Goal: Information Seeking & Learning: Learn about a topic

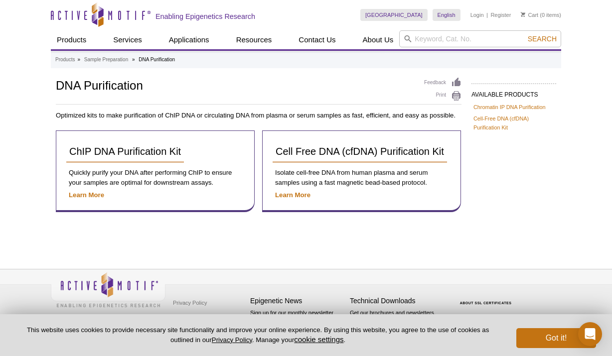
click at [560, 169] on div "AVAILABLE PRODUCTS Chromatin IP DNA Purification Cell-Free DNA (cfDNA) Purifica…" at bounding box center [306, 149] width 510 height 145
click at [585, 191] on div "Active Motif Logo Enabling Epigenetics Research 0 Search Skip to content Active…" at bounding box center [306, 178] width 612 height 356
click at [167, 173] on p "Quickly purify your DNA after performing ChIP to ensure your samples are optima…" at bounding box center [155, 178] width 178 height 20
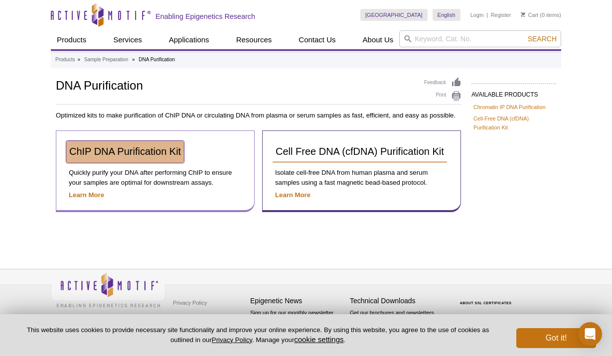
click at [103, 158] on link "ChIP DNA Purification Kit" at bounding box center [125, 152] width 118 height 22
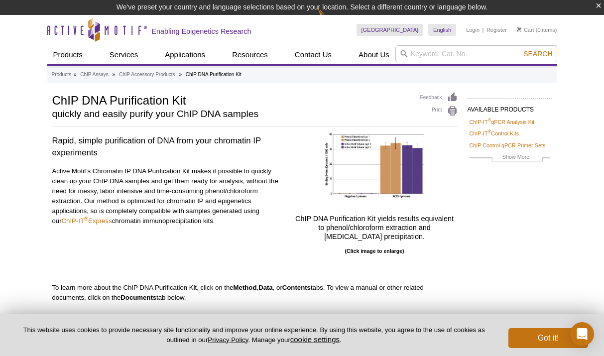
drag, startPoint x: 224, startPoint y: 159, endPoint x: 216, endPoint y: 150, distance: 12.7
click at [224, 159] on div "Rapid, simple purification of DNA from your chromatin IP experiments Active Mot…" at bounding box center [168, 199] width 232 height 133
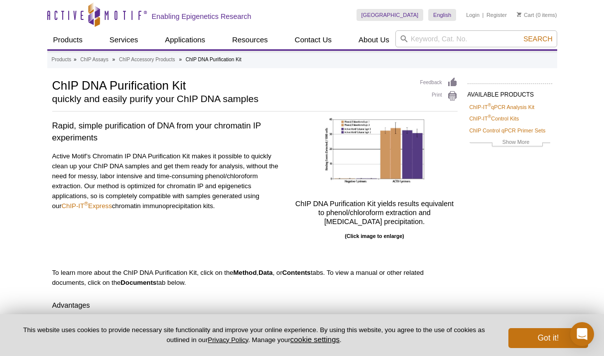
click at [560, 238] on div "Active Motif Logo Enabling Epigenetics Research 0 Search Skip to content Active…" at bounding box center [302, 301] width 604 height 602
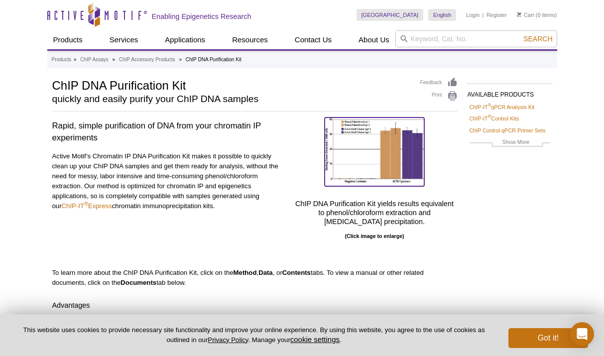
click at [338, 154] on img at bounding box center [375, 150] width 100 height 65
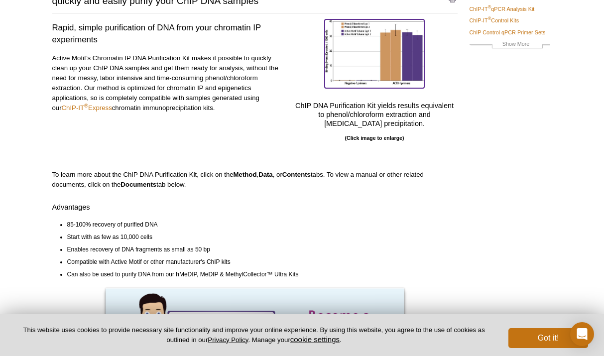
scroll to position [100, 0]
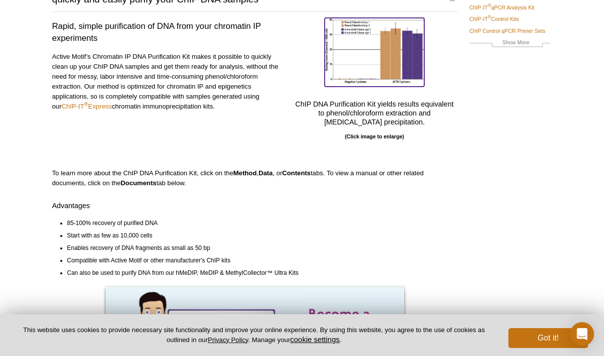
click at [400, 69] on img at bounding box center [375, 50] width 100 height 65
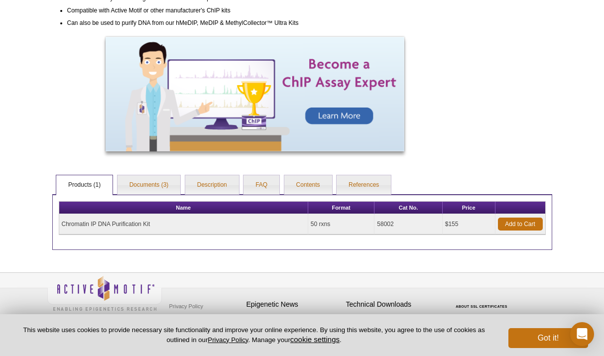
scroll to position [354, 0]
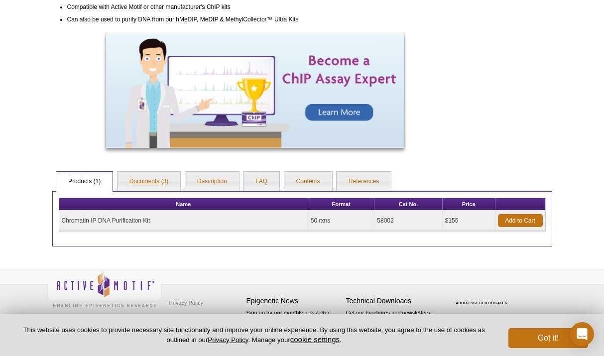
click at [149, 171] on ul "Products (1) Documents (3) Description FAQ Contents References" at bounding box center [302, 180] width 500 height 21
click at [150, 174] on link "Documents (3)" at bounding box center [149, 182] width 63 height 20
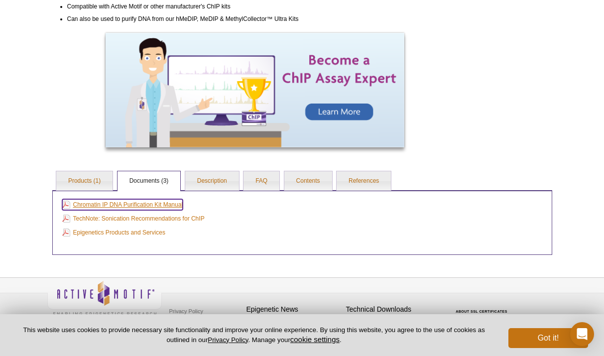
click at [179, 206] on link "Chromatin IP DNA Purification Kit Manual" at bounding box center [122, 204] width 121 height 11
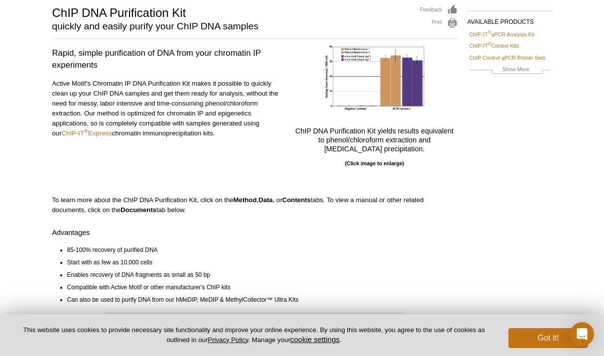
scroll to position [100, 0]
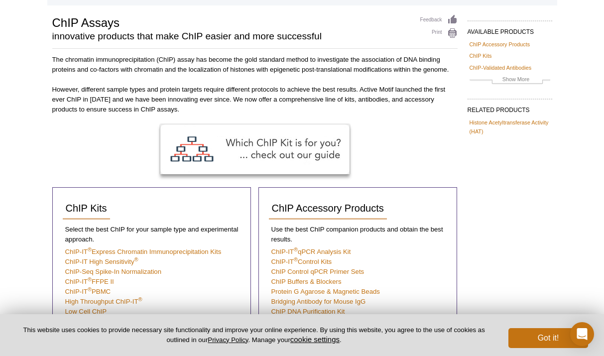
scroll to position [149, 0]
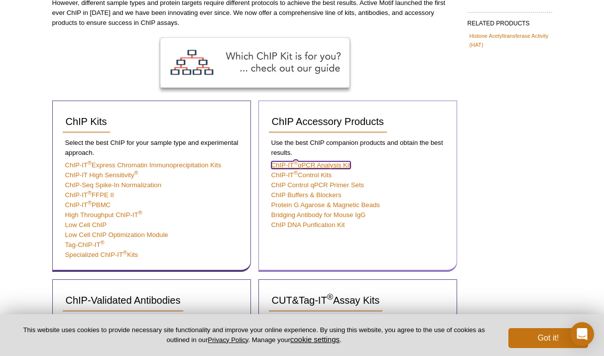
click at [348, 164] on link "ChIP-IT ® qPCR Analysis Kit" at bounding box center [312, 164] width 80 height 7
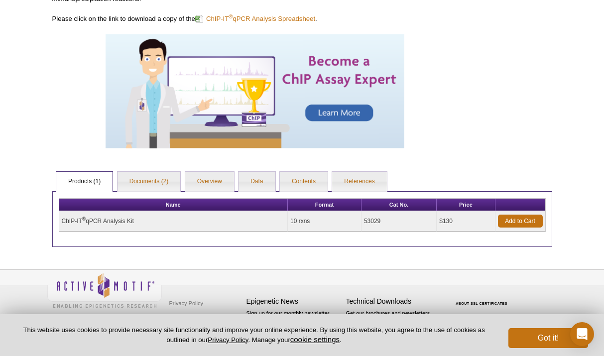
scroll to position [194, 0]
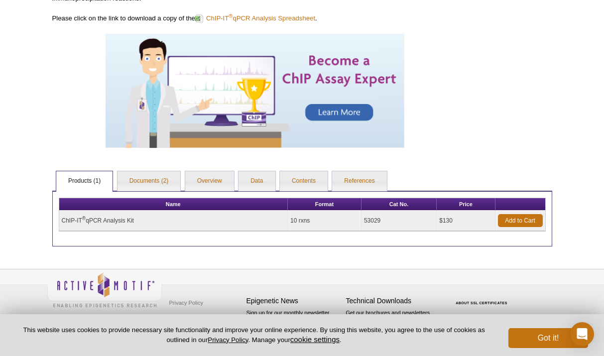
click at [548, 45] on div "AVAILABLE PRODUCTS ChIP-IT ® Control Kits ChIP Control qPCR Primer Sets ChIP Bu…" at bounding box center [302, 64] width 510 height 363
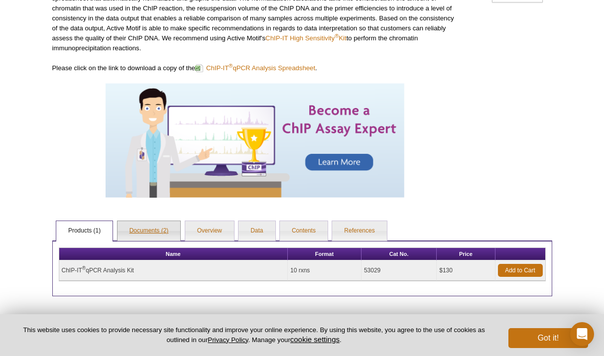
click at [164, 231] on link "Documents (2)" at bounding box center [149, 231] width 63 height 20
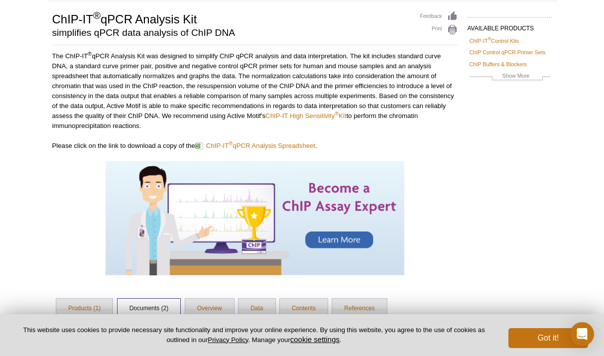
scroll to position [189, 0]
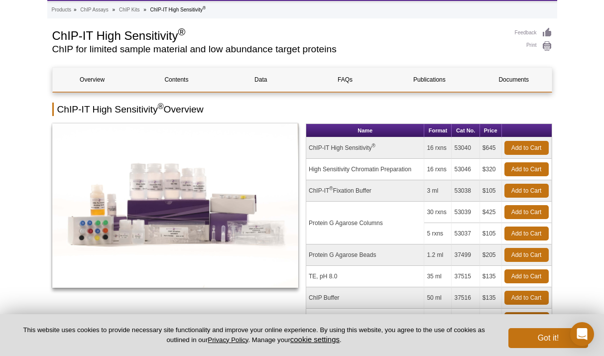
scroll to position [100, 0]
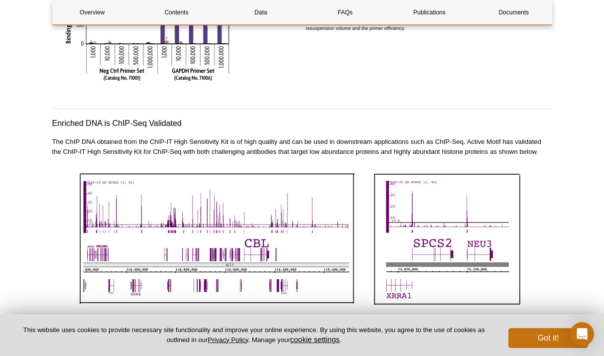
scroll to position [2292, 0]
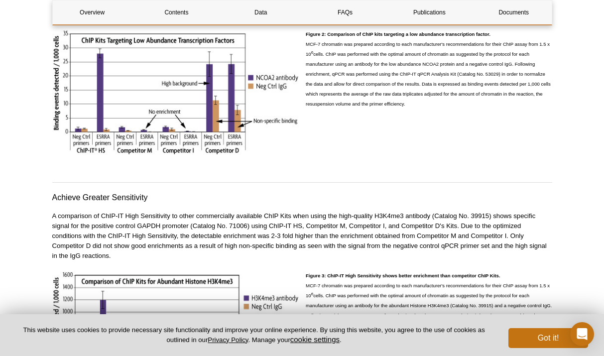
drag, startPoint x: 570, startPoint y: 80, endPoint x: 618, endPoint y: -66, distance: 154.3
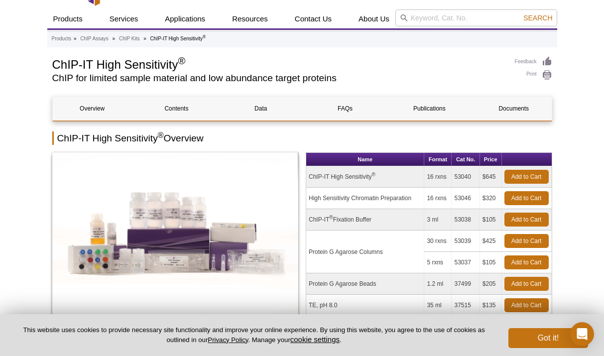
scroll to position [0, 0]
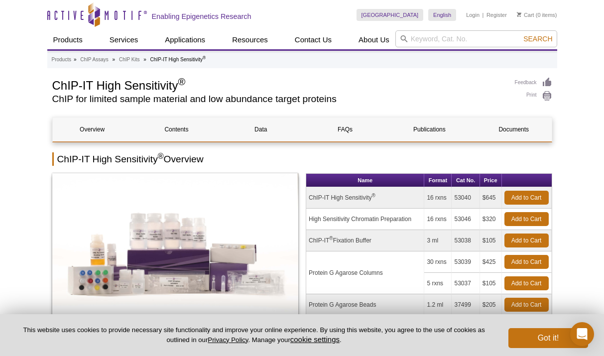
drag, startPoint x: 569, startPoint y: 191, endPoint x: 618, endPoint y: -66, distance: 262.4
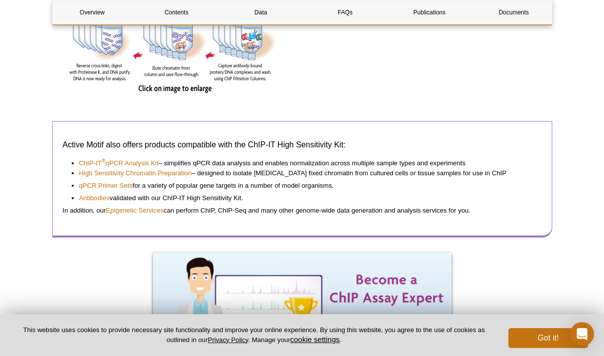
scroll to position [847, 0]
click at [223, 145] on h3 "Active Motif also offers products compatible with the ChIP-IT High Sensitivity …" at bounding box center [302, 145] width 479 height 12
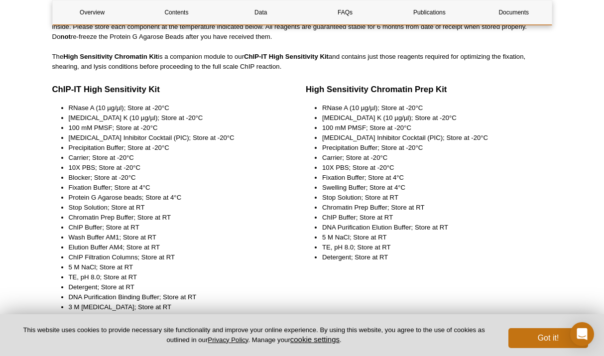
scroll to position [1296, 0]
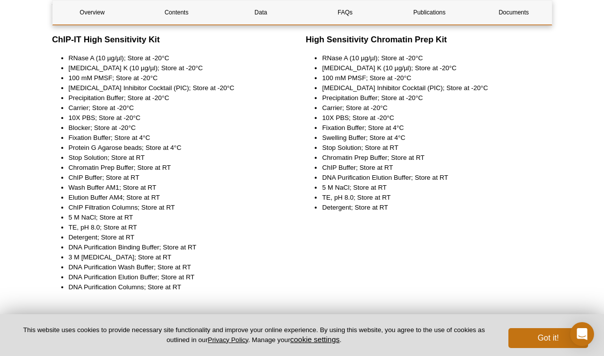
click at [516, 55] on li "RNase A (10 µg/µl); Store at -20°C" at bounding box center [432, 58] width 220 height 10
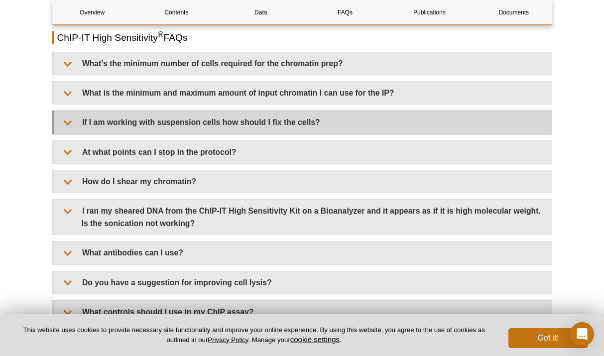
scroll to position [2840, 0]
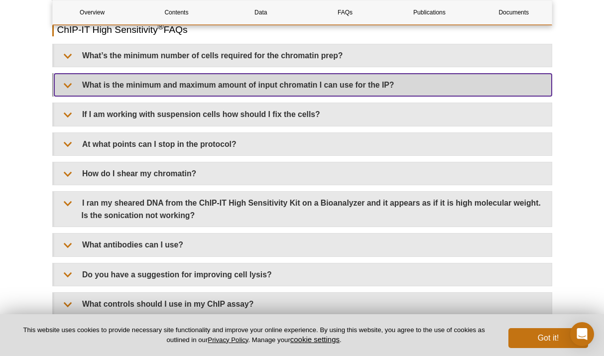
click at [314, 86] on summary "What is the minimum and maximum amount of input chromatin I can use for the IP?" at bounding box center [303, 85] width 498 height 22
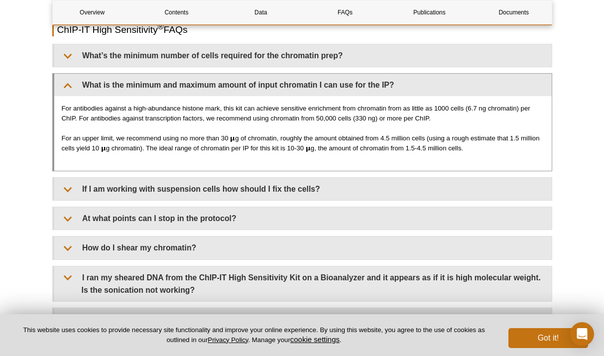
click at [368, 116] on p "For antibodies against a high-abundance histone mark, this kit can achieve sens…" at bounding box center [303, 114] width 483 height 20
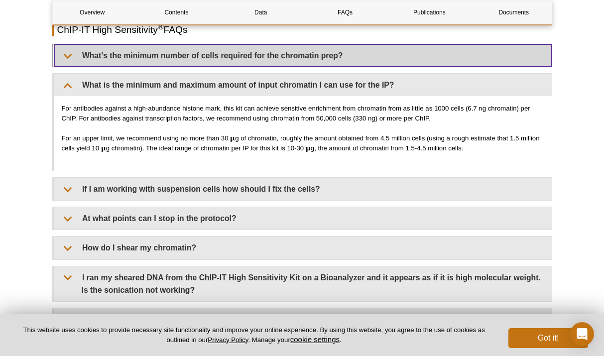
click at [376, 65] on summary "What’s the minimum number of cells required for the chromatin prep?" at bounding box center [303, 55] width 498 height 22
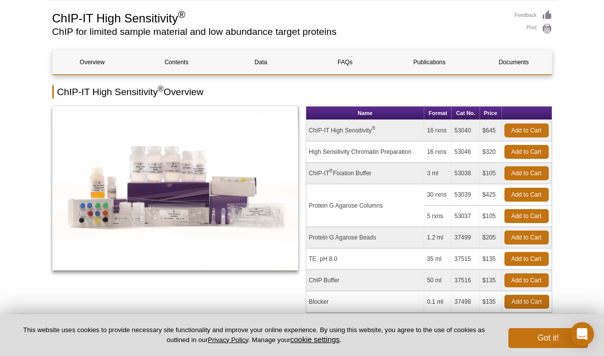
scroll to position [0, 0]
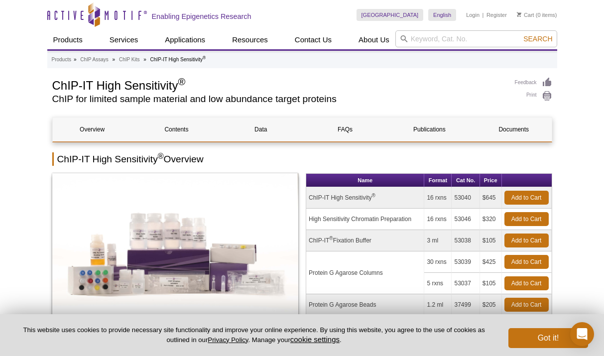
drag, startPoint x: 565, startPoint y: 120, endPoint x: 591, endPoint y: -66, distance: 187.7
click at [512, 133] on link "Documents" at bounding box center [513, 130] width 79 height 24
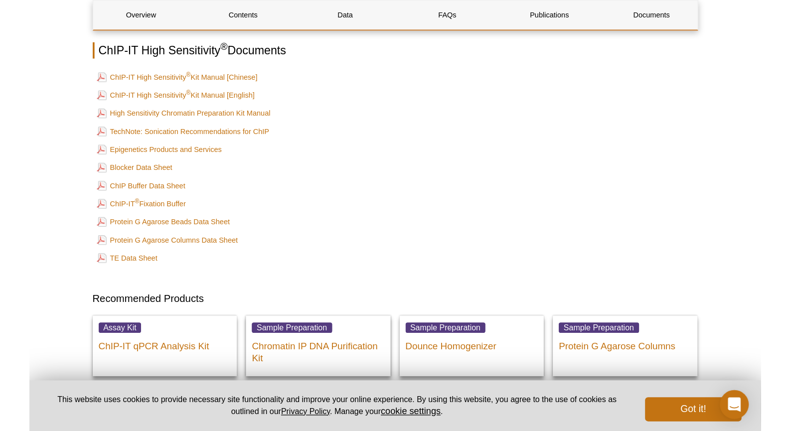
scroll to position [3795, 0]
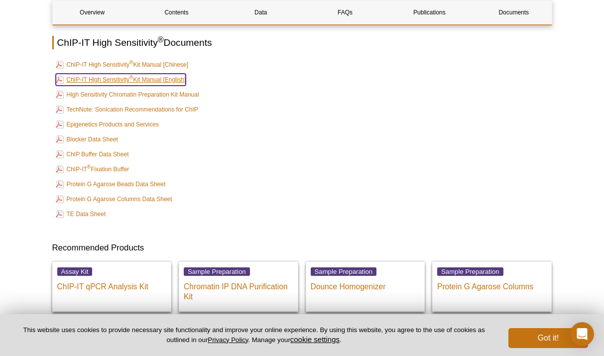
click at [181, 74] on link "ChIP-IT High Sensitivity ® Kit Manual [English]" at bounding box center [121, 80] width 131 height 12
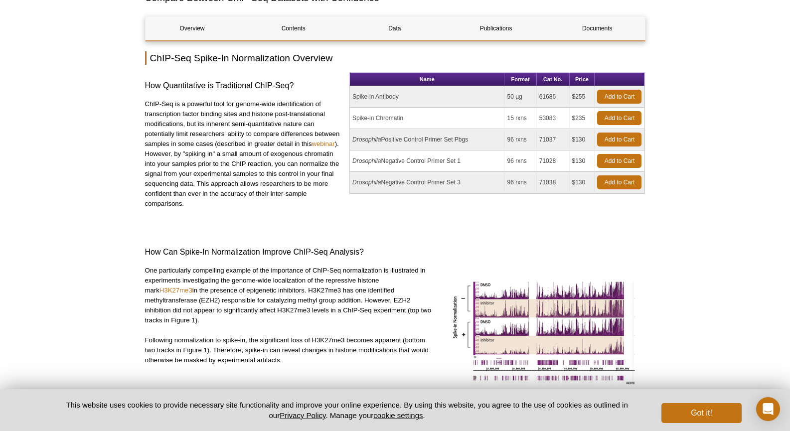
scroll to position [96, 0]
